Goal: Task Accomplishment & Management: Manage account settings

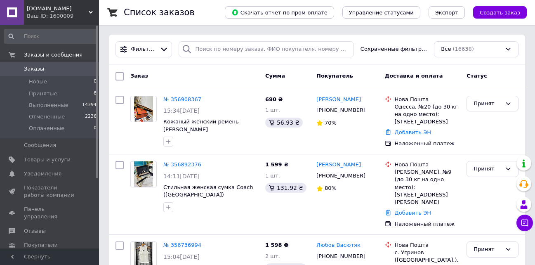
click at [73, 9] on span "[DOMAIN_NAME]" at bounding box center [58, 8] width 62 height 7
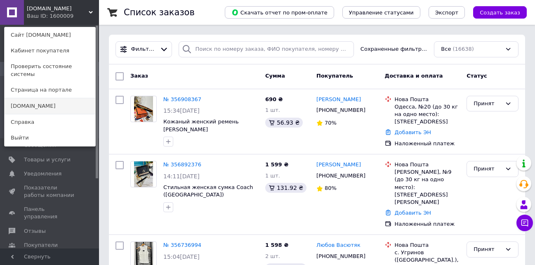
click at [45, 98] on link "[DOMAIN_NAME]" at bounding box center [50, 106] width 91 height 16
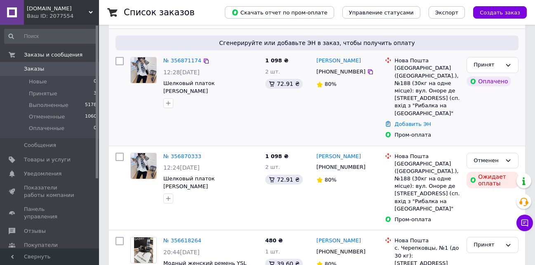
scroll to position [247, 0]
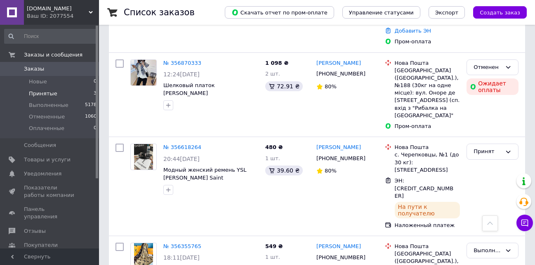
click at [40, 90] on span "Принятые" at bounding box center [43, 93] width 28 height 7
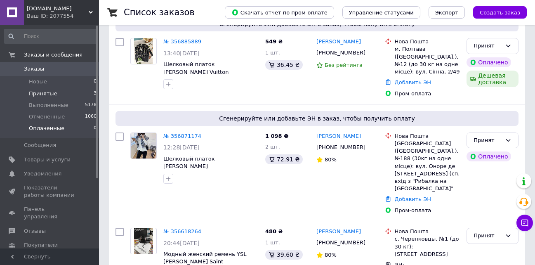
scroll to position [124, 0]
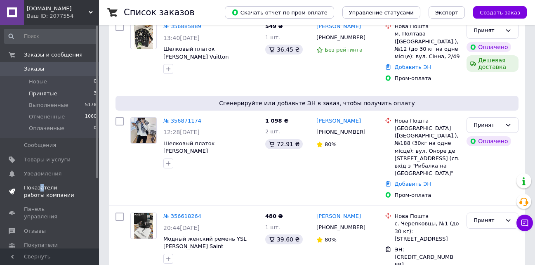
click at [47, 188] on span "Показатели работы компании" at bounding box center [50, 191] width 52 height 15
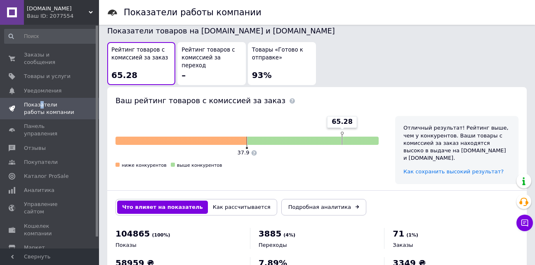
scroll to position [488, 0]
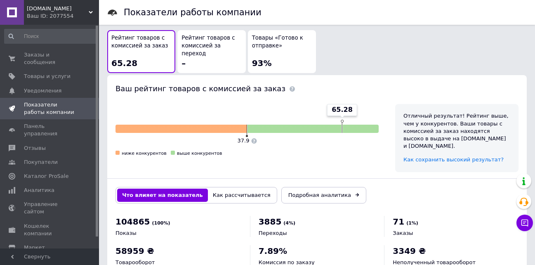
click at [77, 9] on span "[DOMAIN_NAME]" at bounding box center [58, 8] width 62 height 7
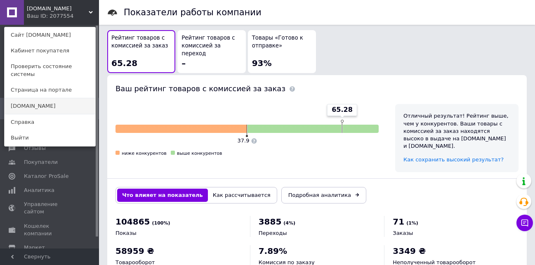
click at [37, 98] on link "[DOMAIN_NAME]" at bounding box center [50, 106] width 91 height 16
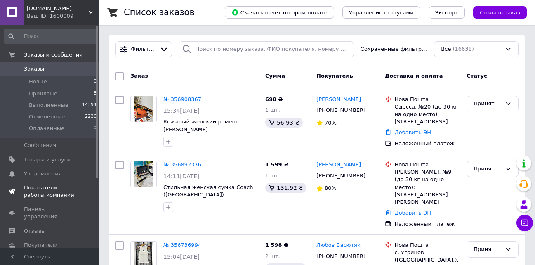
click at [35, 184] on span "Показатели работы компании" at bounding box center [50, 191] width 52 height 15
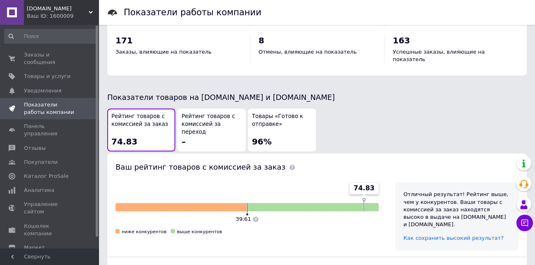
scroll to position [412, 0]
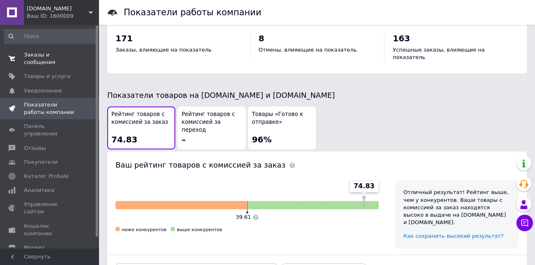
click at [36, 53] on span "Заказы и сообщения" at bounding box center [50, 58] width 52 height 15
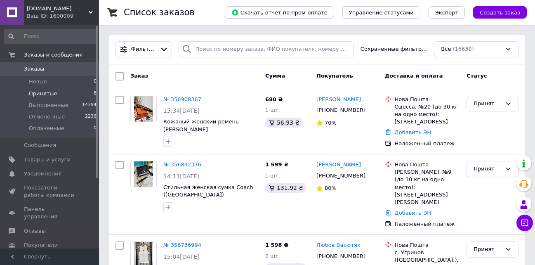
click at [46, 92] on span "Принятые" at bounding box center [43, 93] width 28 height 7
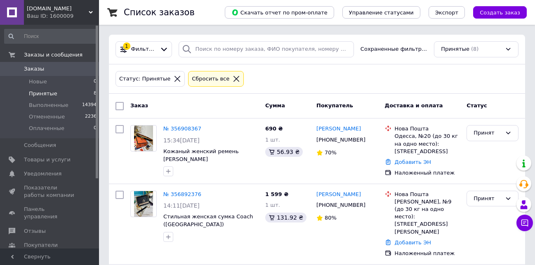
click at [41, 92] on span "Принятые" at bounding box center [43, 93] width 28 height 7
